Goal: Task Accomplishment & Management: Use online tool/utility

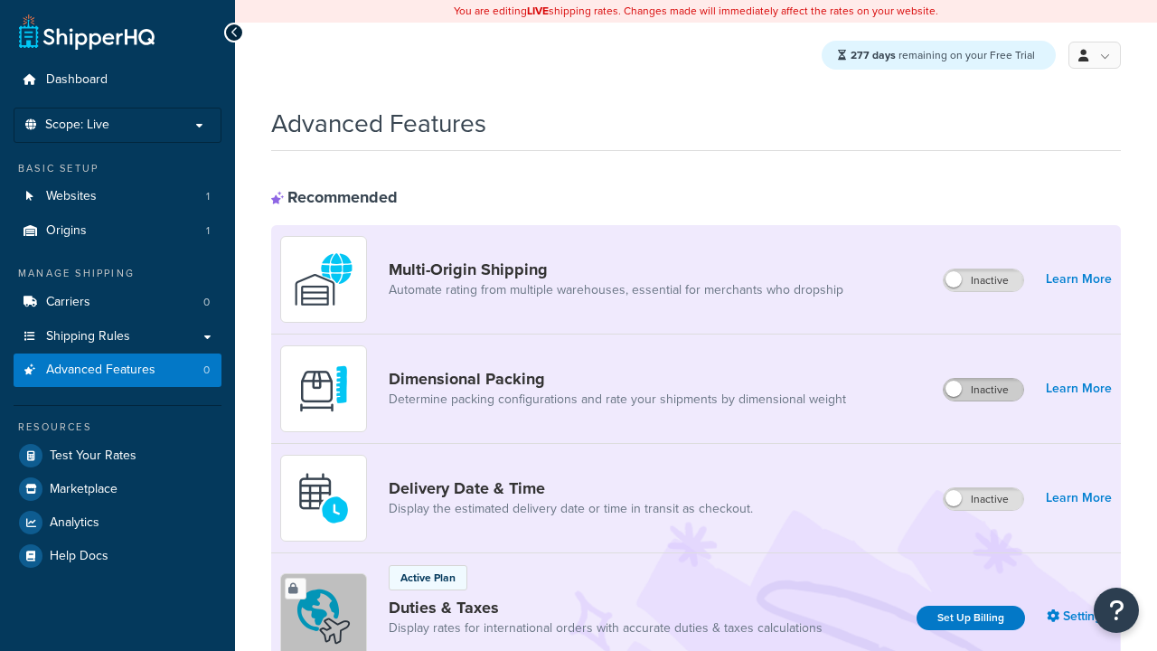
click at [984, 390] on label "Inactive" at bounding box center [983, 390] width 80 height 22
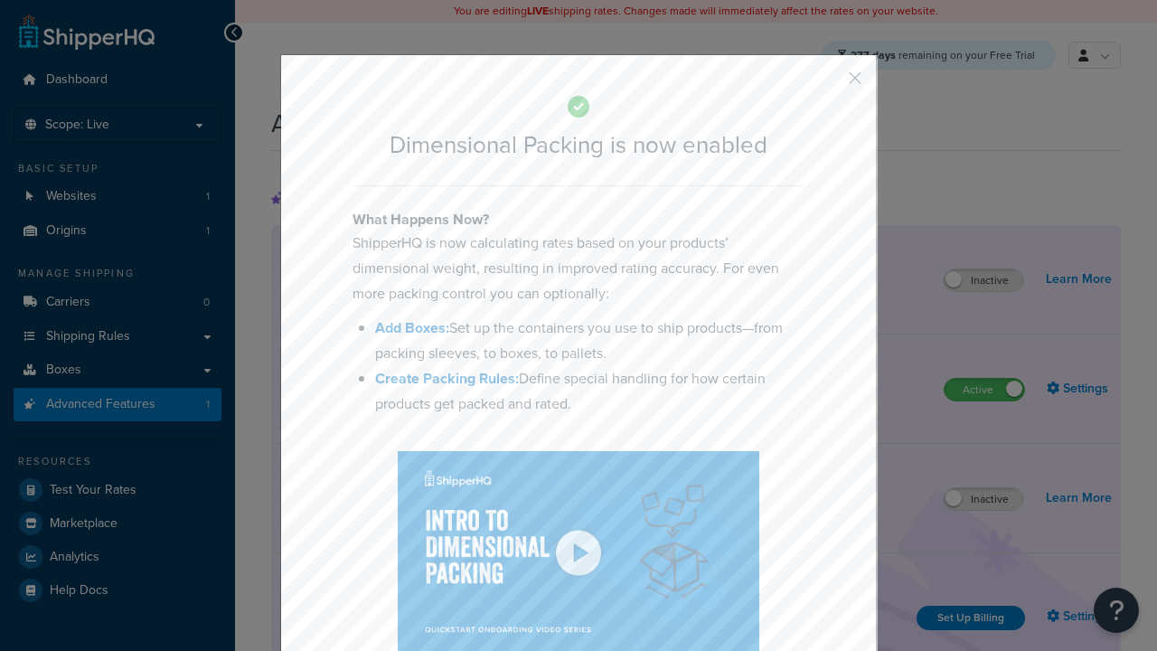
click at [828, 82] on button "button" at bounding box center [828, 84] width 5 height 5
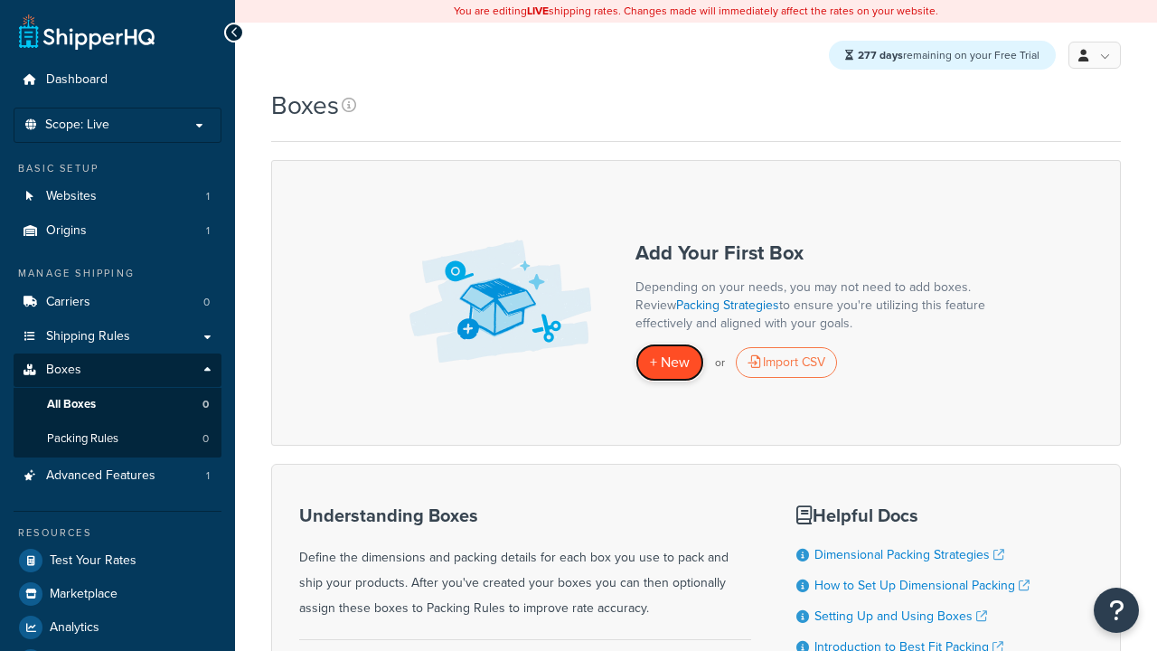
click at [670, 363] on span "+ New" at bounding box center [670, 362] width 40 height 21
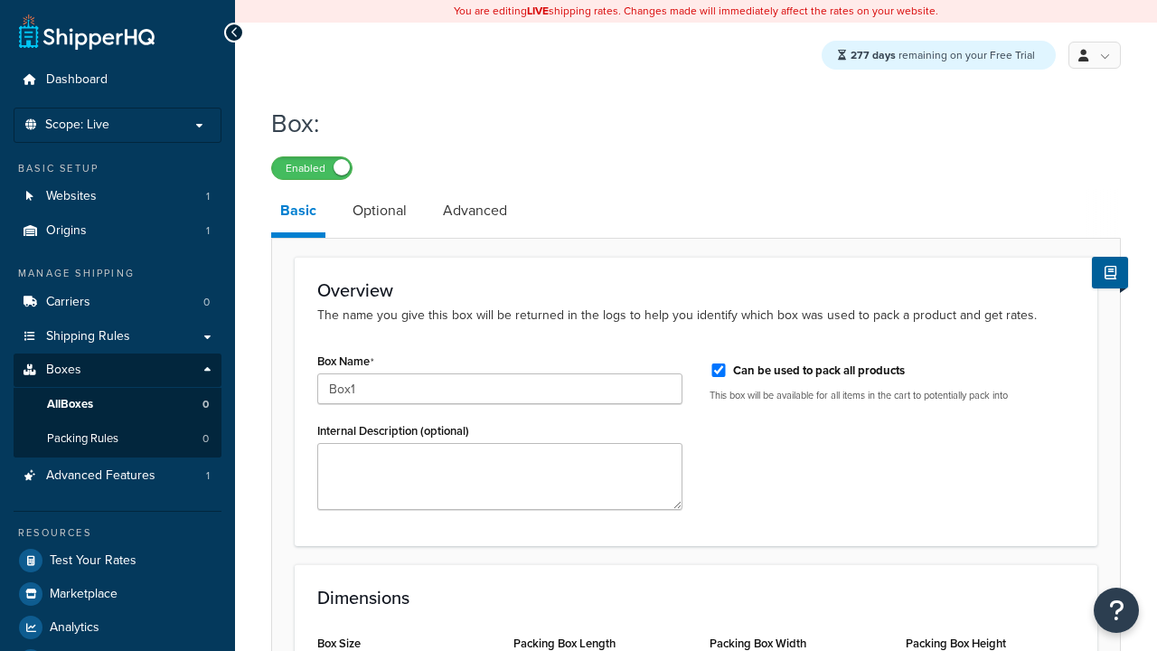
select select "usps_small"
type input "Box1"
